Goal: Task Accomplishment & Management: Manage account settings

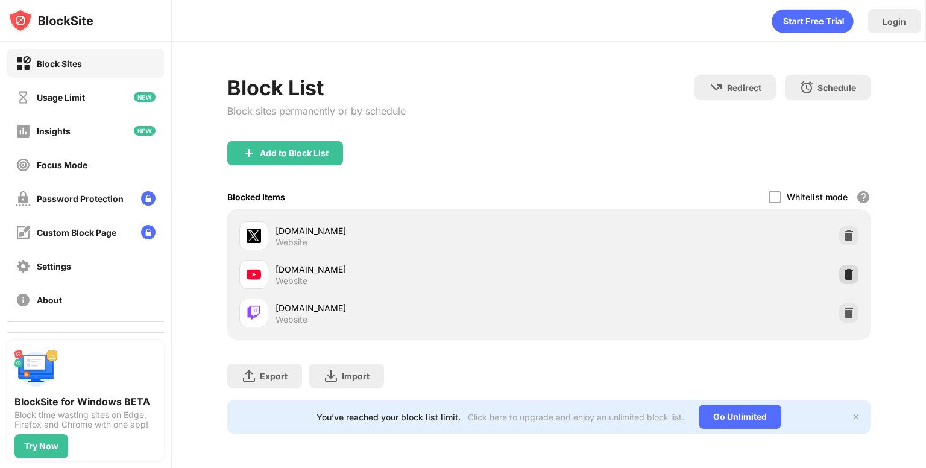
click at [848, 274] on img at bounding box center [849, 274] width 12 height 12
